Goal: Information Seeking & Learning: Learn about a topic

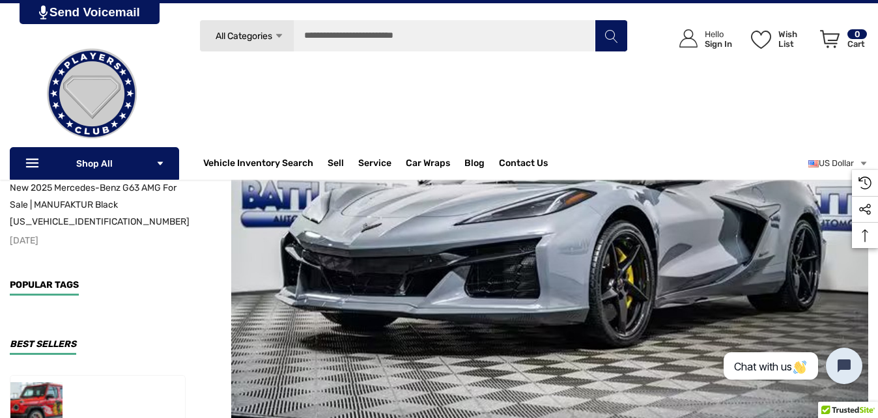
scroll to position [287, 0]
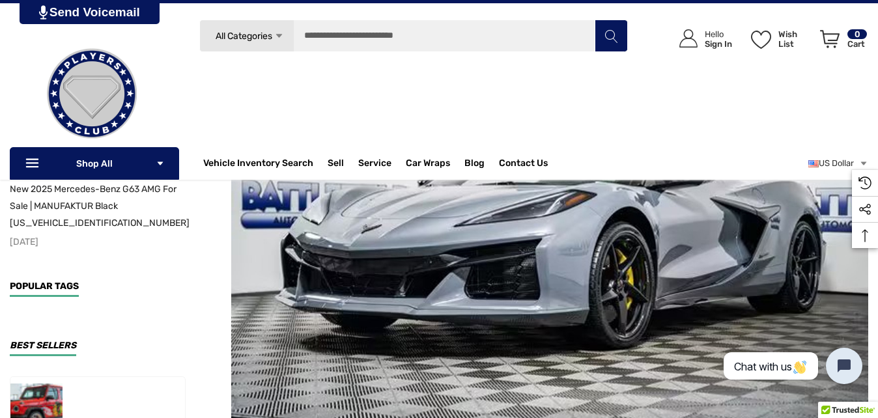
click at [418, 252] on img at bounding box center [549, 212] width 637 height 425
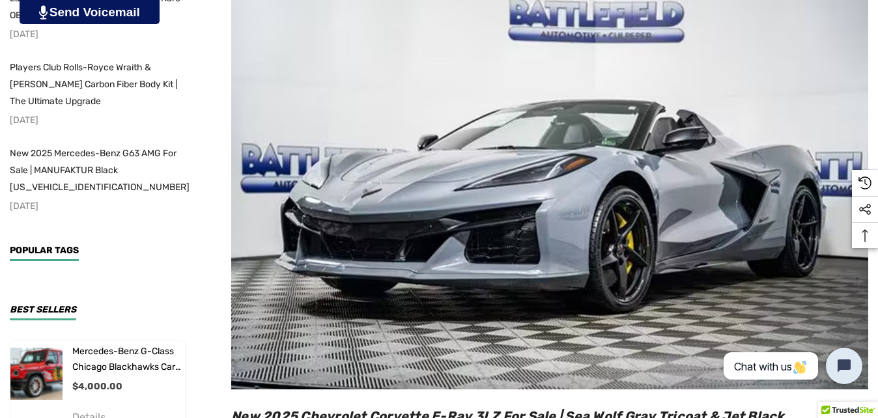
scroll to position [339, 0]
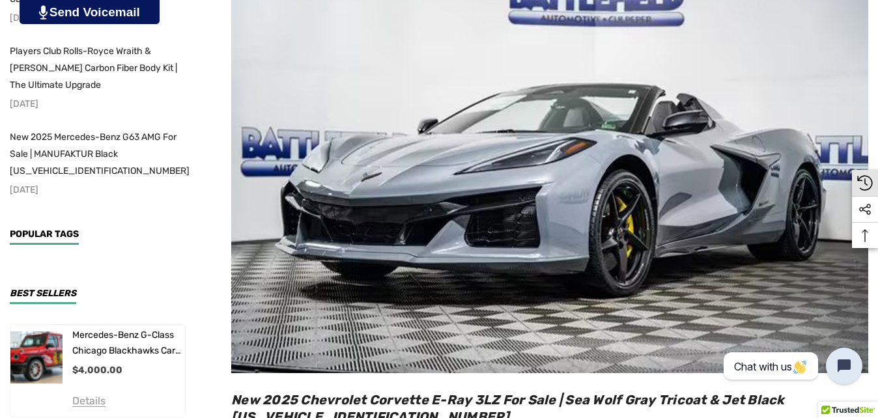
click at [864, 175] on icon "Recently Viewed Recently Viewed" at bounding box center [865, 183] width 16 height 16
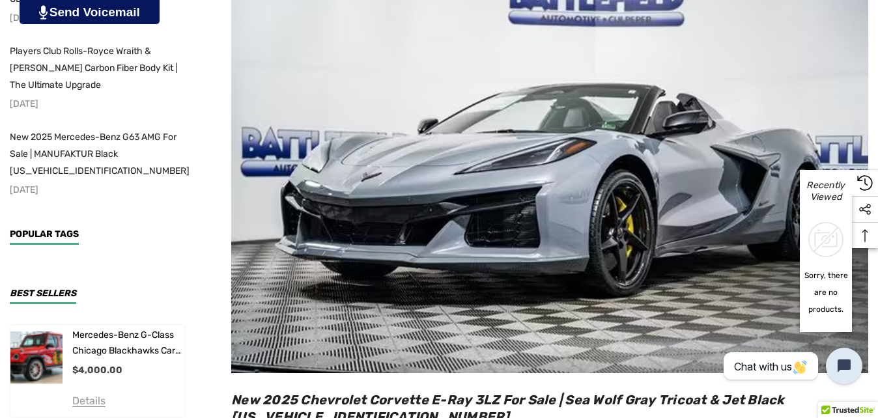
scroll to position [0, 0]
click at [592, 227] on img at bounding box center [549, 160] width 637 height 425
